Goal: Task Accomplishment & Management: Use online tool/utility

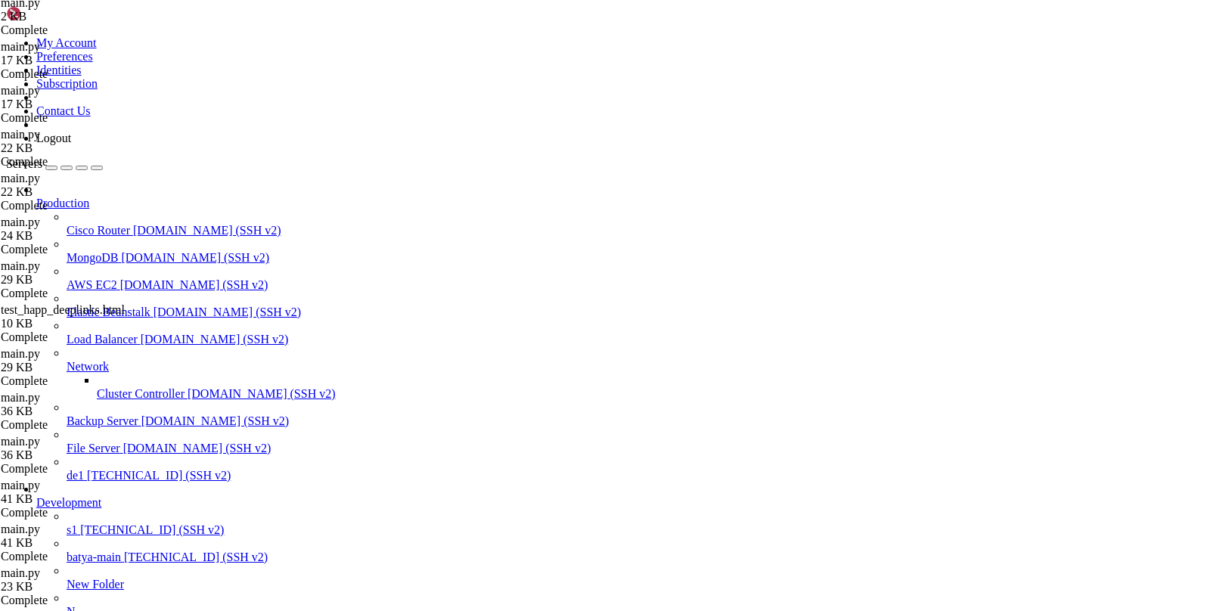
scroll to position [11, 0]
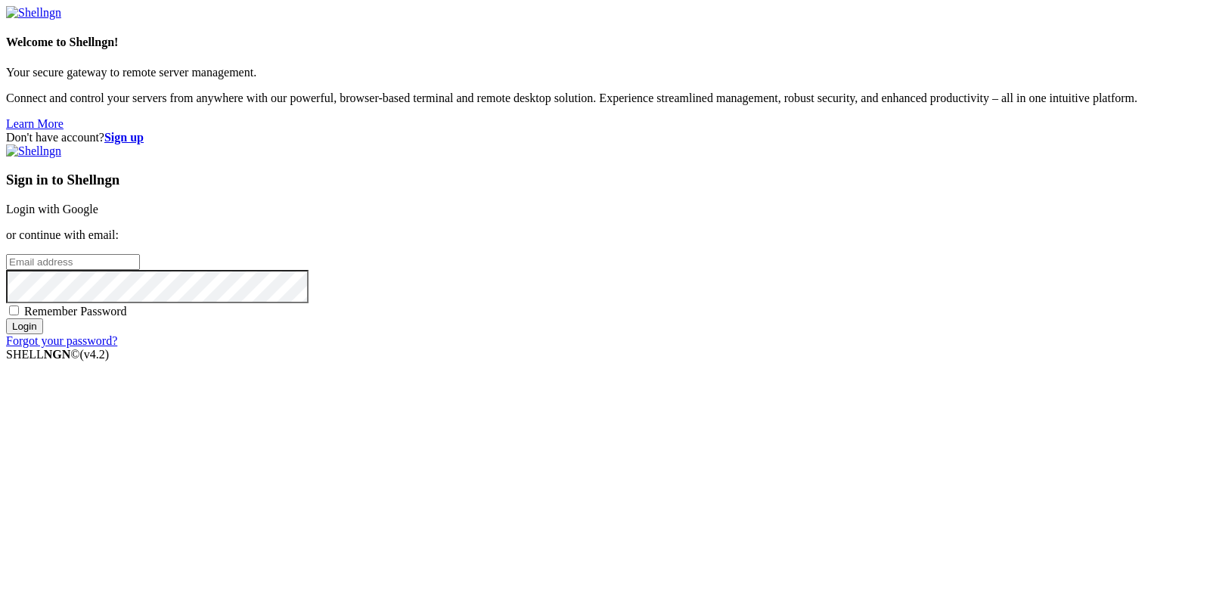
click at [98, 216] on link "Login with Google" at bounding box center [52, 209] width 92 height 13
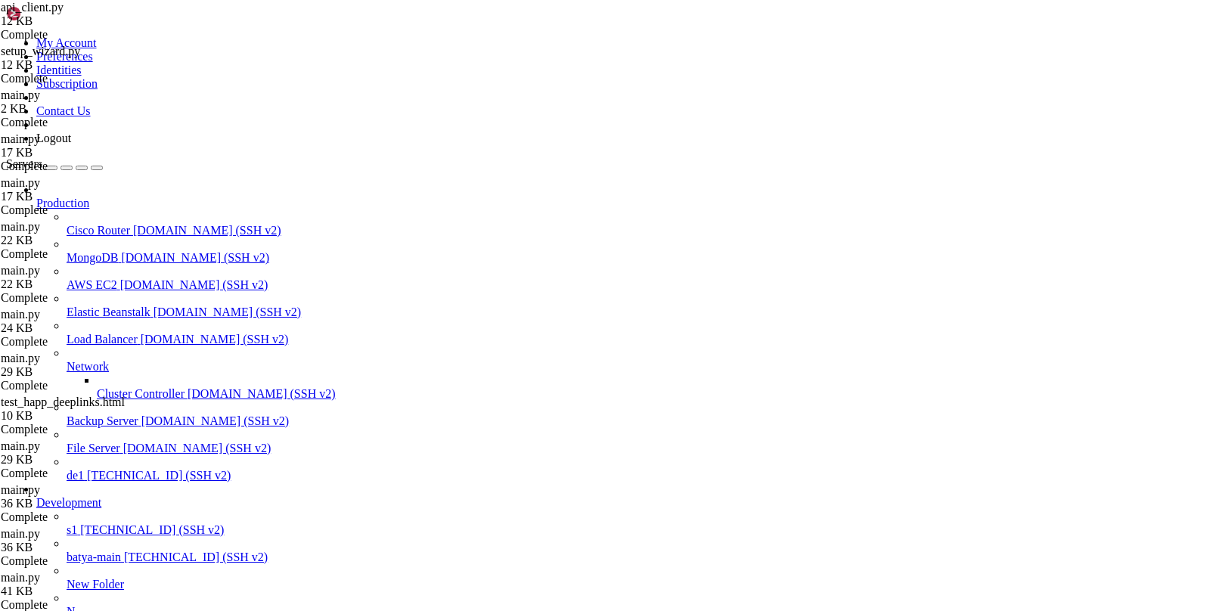
scroll to position [8808, 0]
drag, startPoint x: 477, startPoint y: 1436, endPoint x: 598, endPoint y: 1444, distance: 121.3
drag, startPoint x: 668, startPoint y: 1430, endPoint x: 617, endPoint y: 1444, distance: 53.2
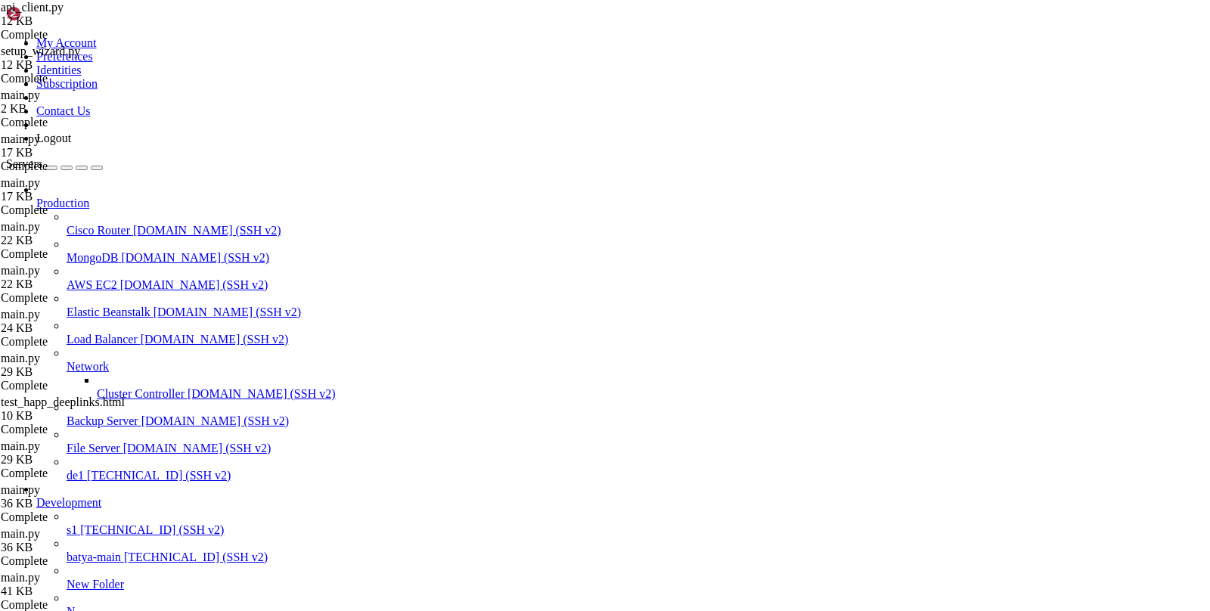
copy div "happ://import/sub?url=http%3A%2F%2F144.31.1.231%3A8888% 2Fsub%2Fb2tvXzkyNDA4Mjg…"
